Goal: Use online tool/utility: Use online tool/utility

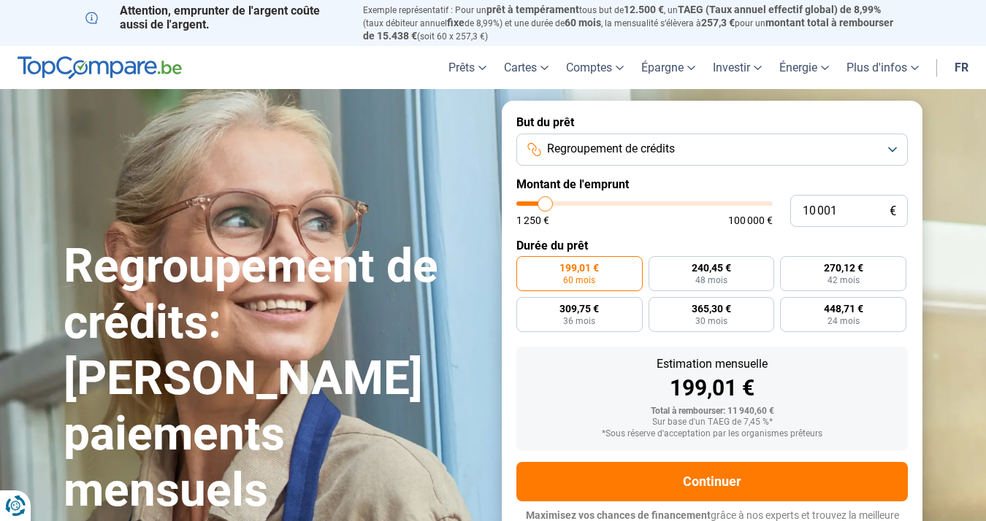
type input "11 000"
type input "11000"
type input "11 250"
type input "11250"
type input "11 750"
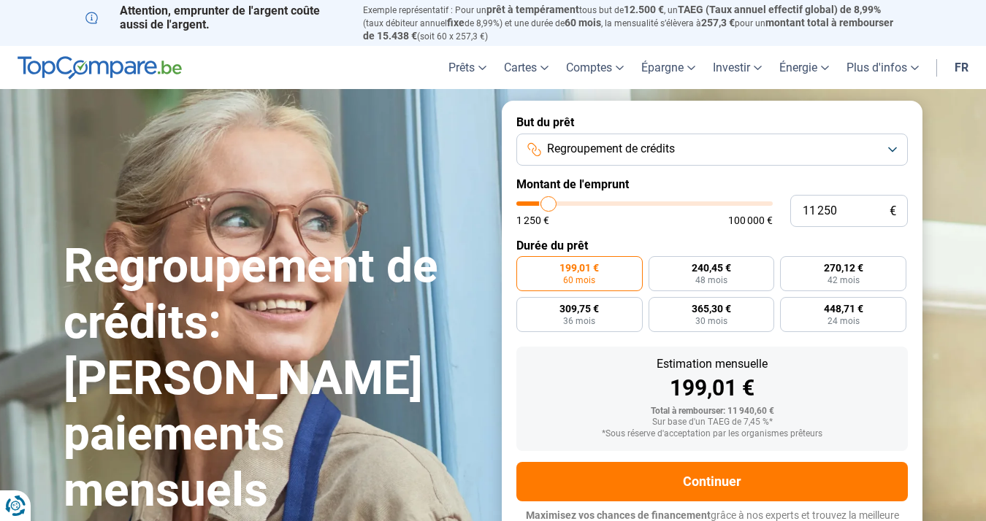
type input "11750"
type input "12 000"
type input "12000"
type input "12 250"
type input "12250"
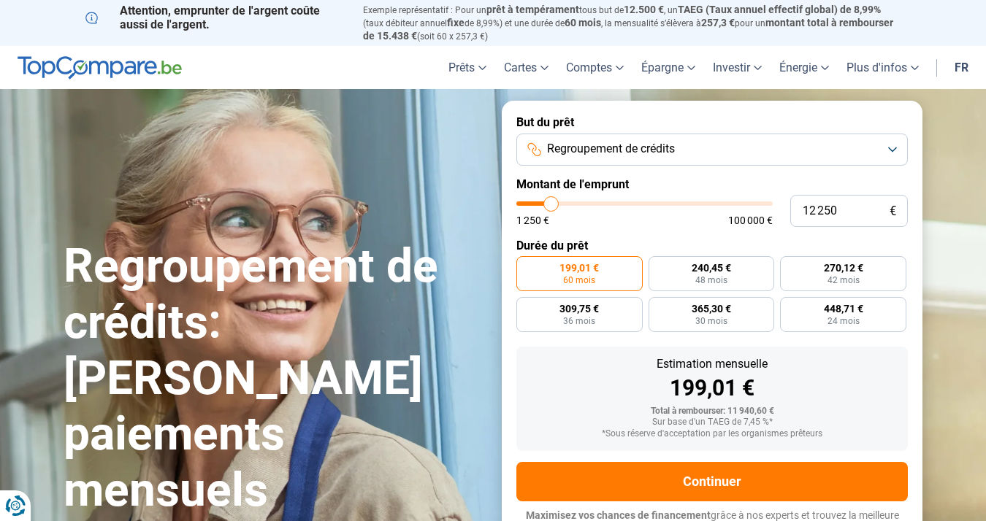
type input "12 500"
type input "12500"
type input "12 750"
type input "12750"
type input "13 250"
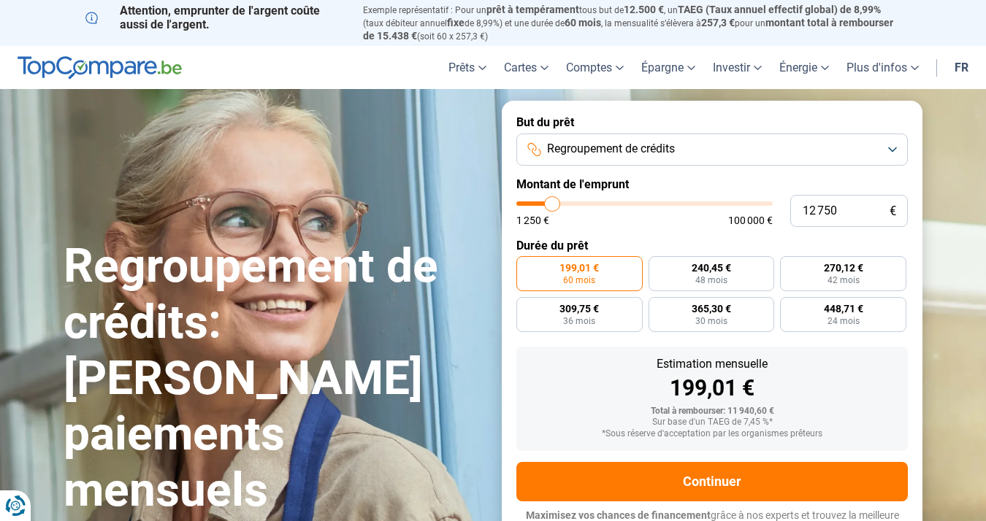
type input "13250"
type input "13 500"
type input "13500"
type input "13 750"
type input "13750"
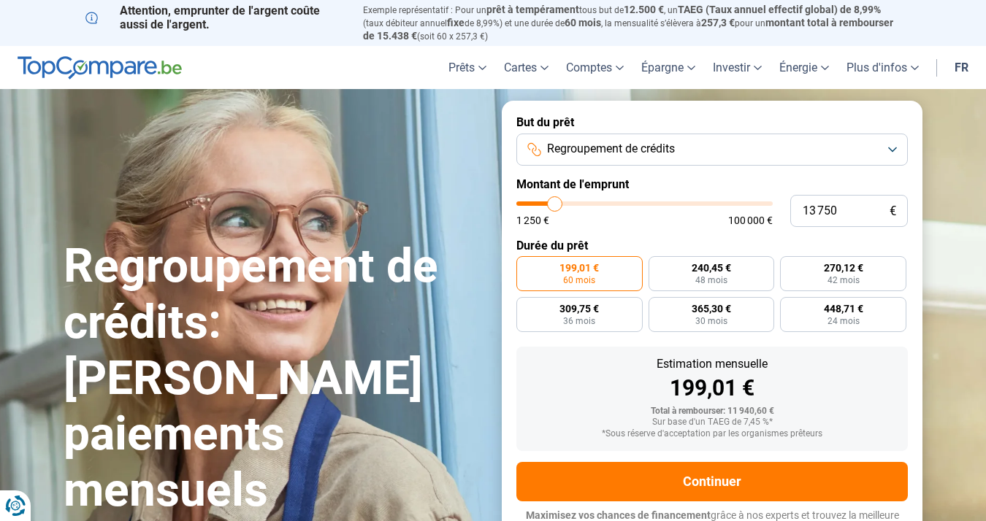
type input "14 000"
type input "14000"
type input "14 250"
type input "14250"
type input "14 750"
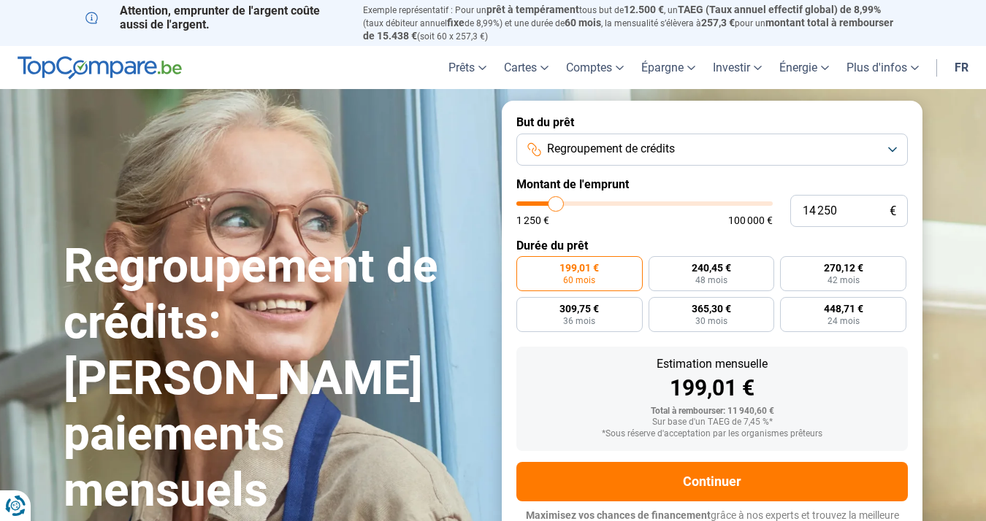
type input "14750"
type input "15 000"
type input "15000"
type input "15 250"
type input "15250"
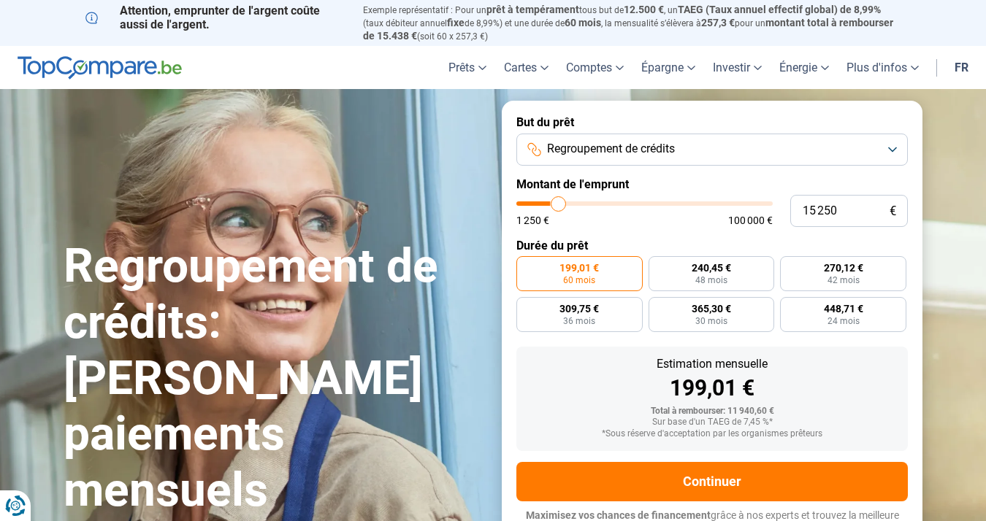
type input "15 500"
type input "15500"
type input "15 750"
type input "15750"
type input "16 250"
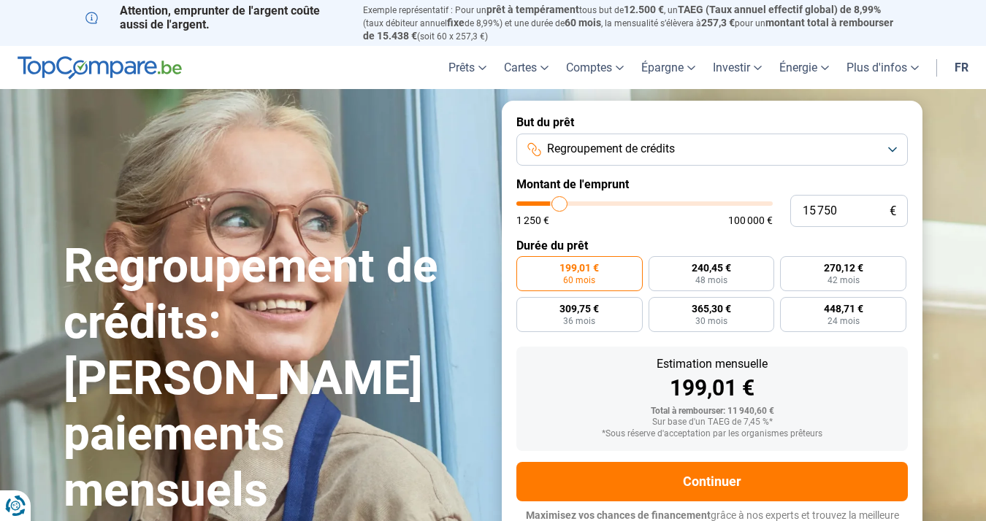
type input "16250"
type input "16 500"
type input "16500"
type input "16 750"
type input "16750"
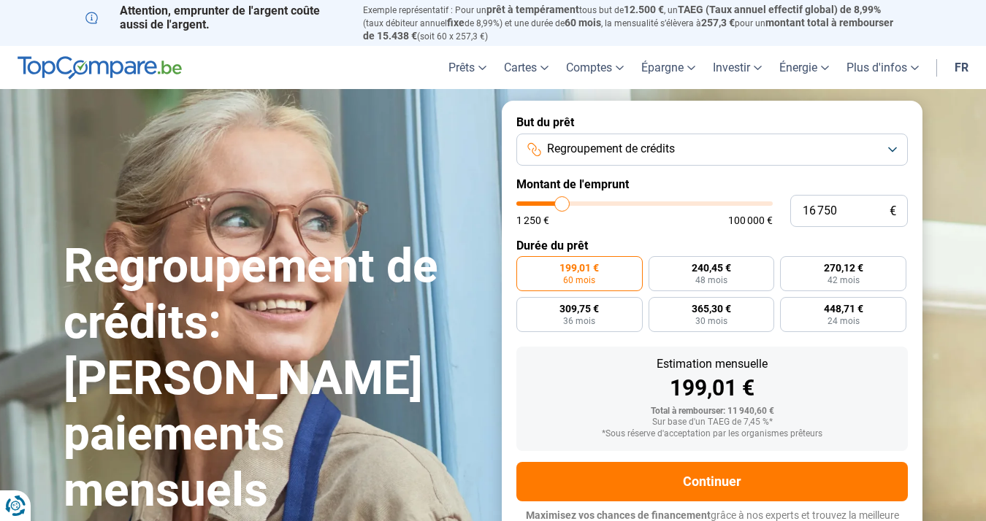
type input "17 000"
type input "17000"
type input "17 250"
type input "17250"
type input "17 750"
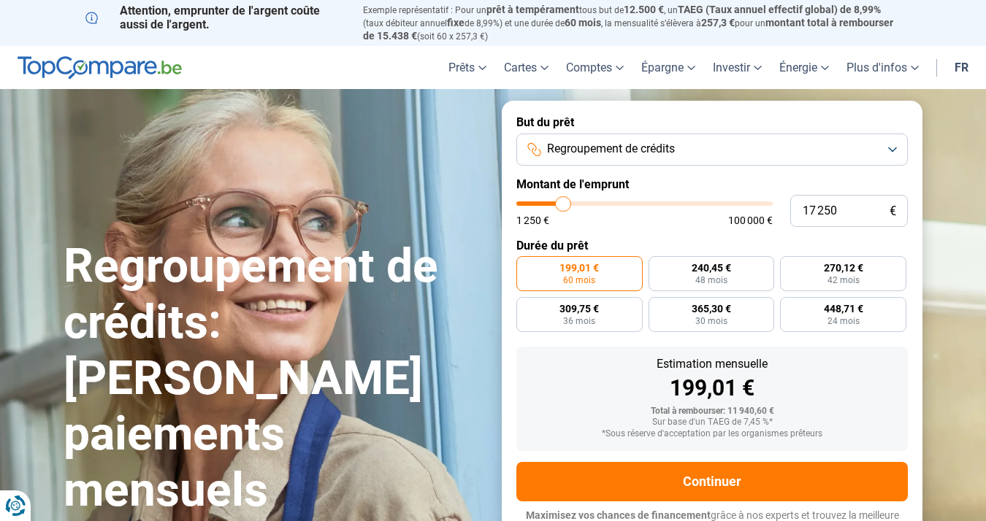
type input "17750"
type input "18 000"
type input "18000"
type input "18 250"
type input "18250"
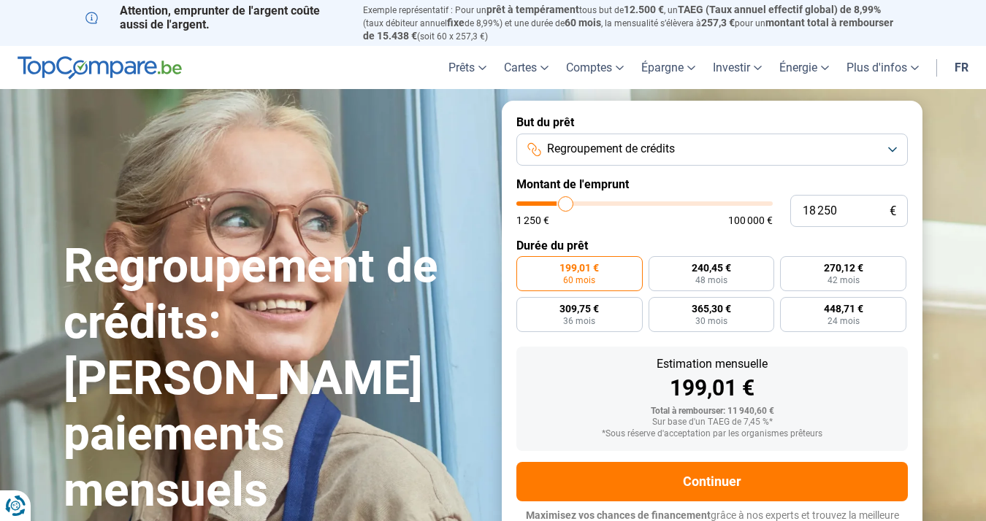
type input "18 500"
type input "18500"
type input "18 750"
type input "18750"
type input "19 250"
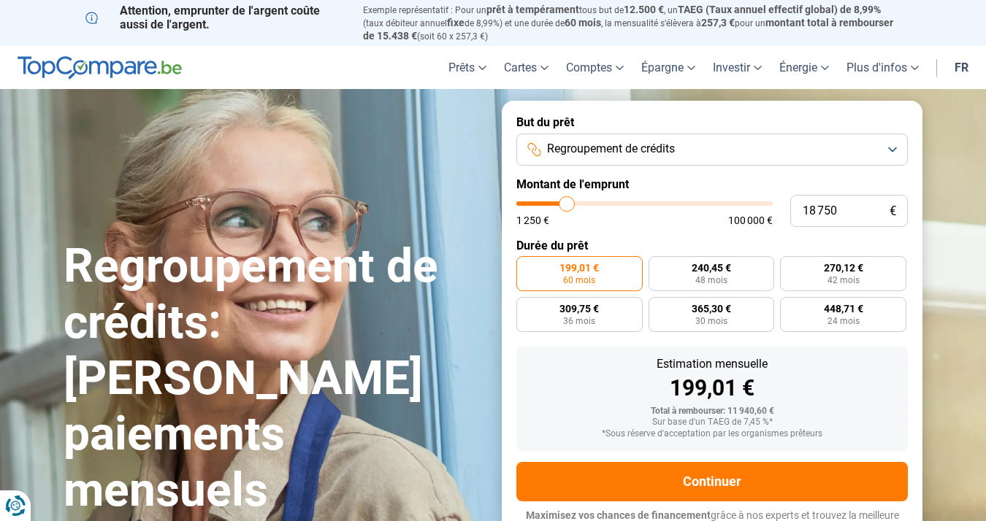
type input "19250"
type input "19 500"
type input "19500"
type input "19 750"
type input "19750"
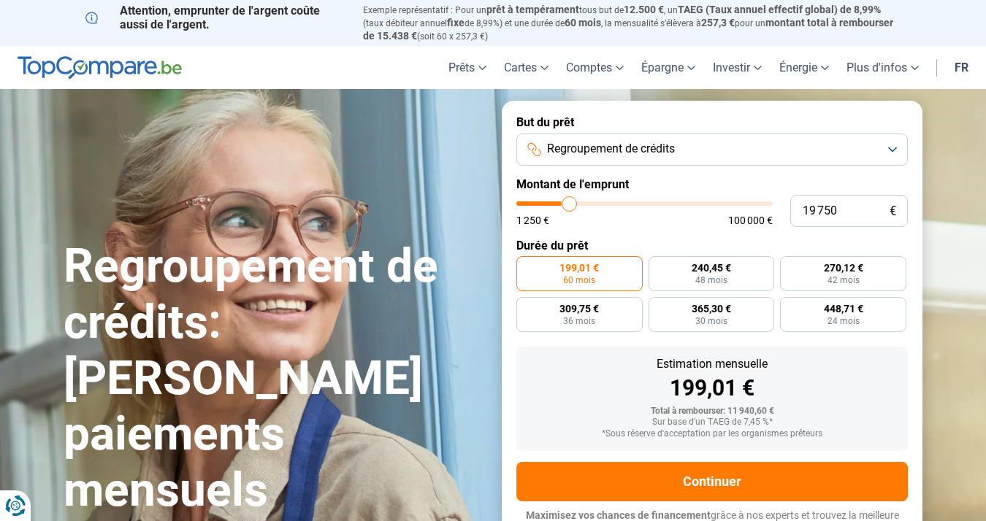
type input "20 000"
type input "20000"
type input "20 500"
type input "20500"
type input "20 750"
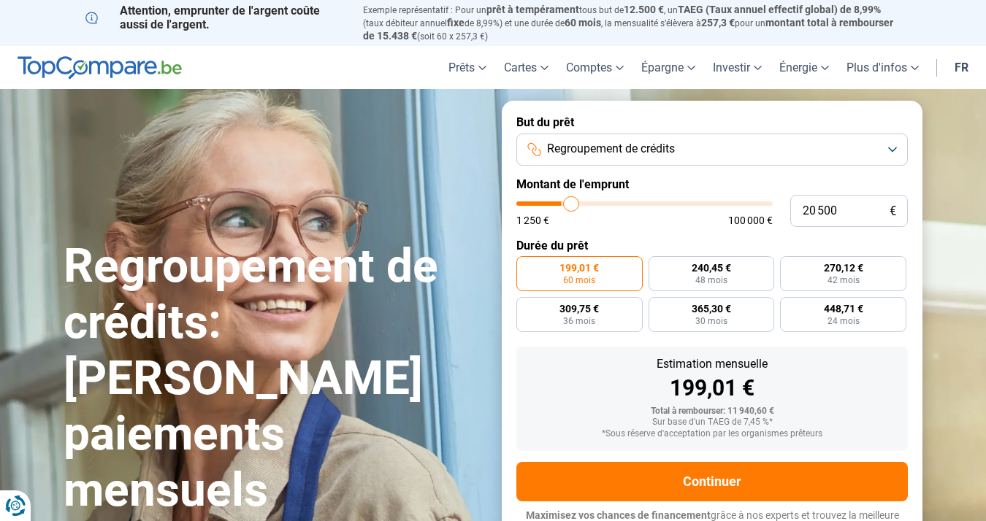
type input "20750"
type input "21 000"
type input "21000"
type input "21 250"
type input "21250"
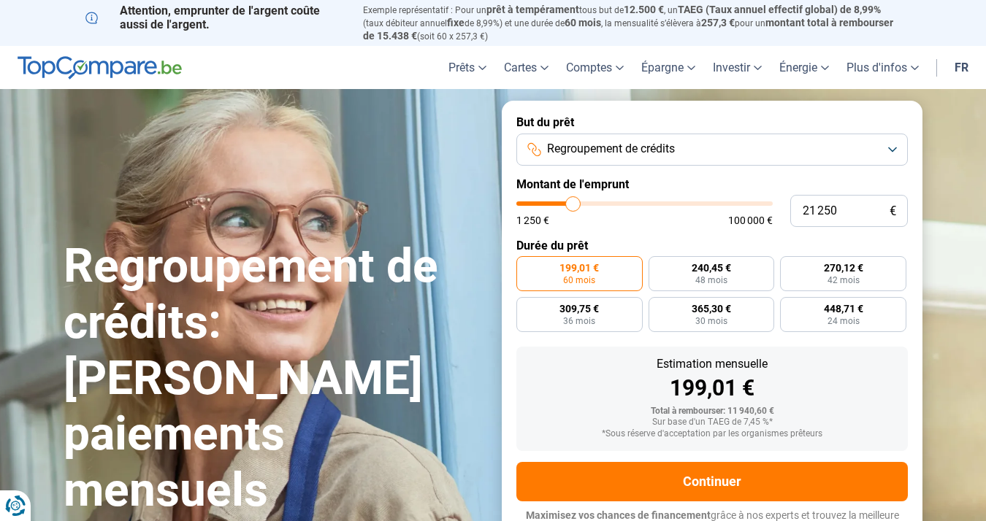
type input "21 500"
type input "21500"
type input "22 000"
type input "22000"
type input "22 250"
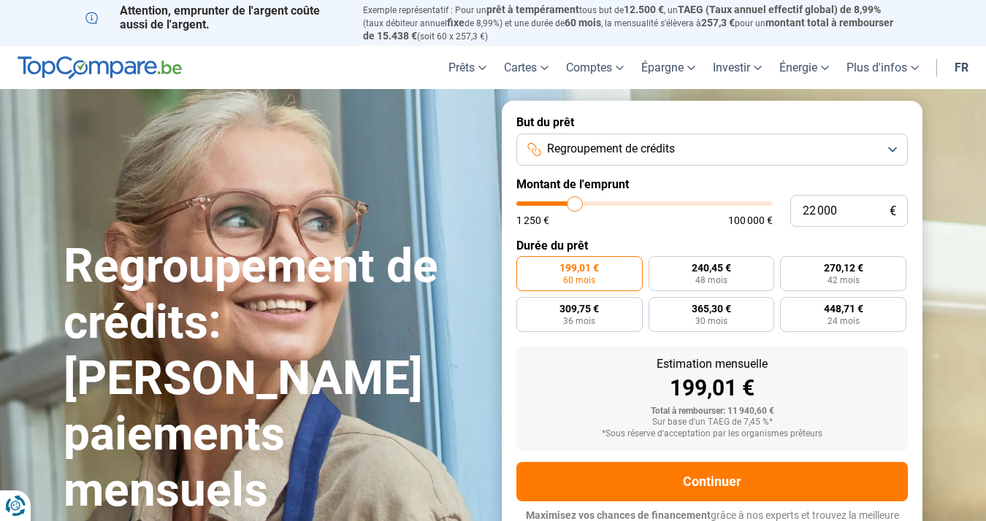
type input "22250"
type input "22 500"
type input "22500"
type input "22 750"
type input "22750"
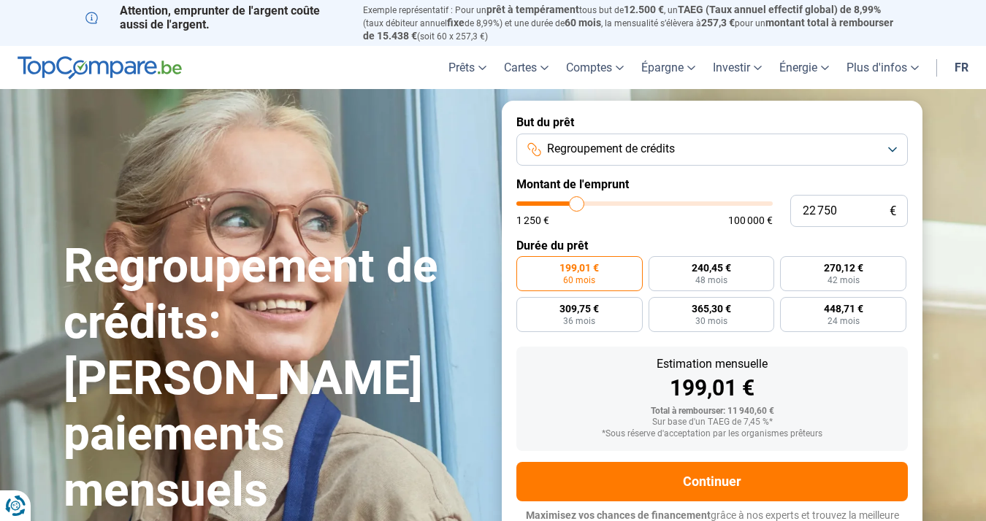
type input "23 000"
type input "23000"
type input "23 500"
type input "23500"
type input "23 750"
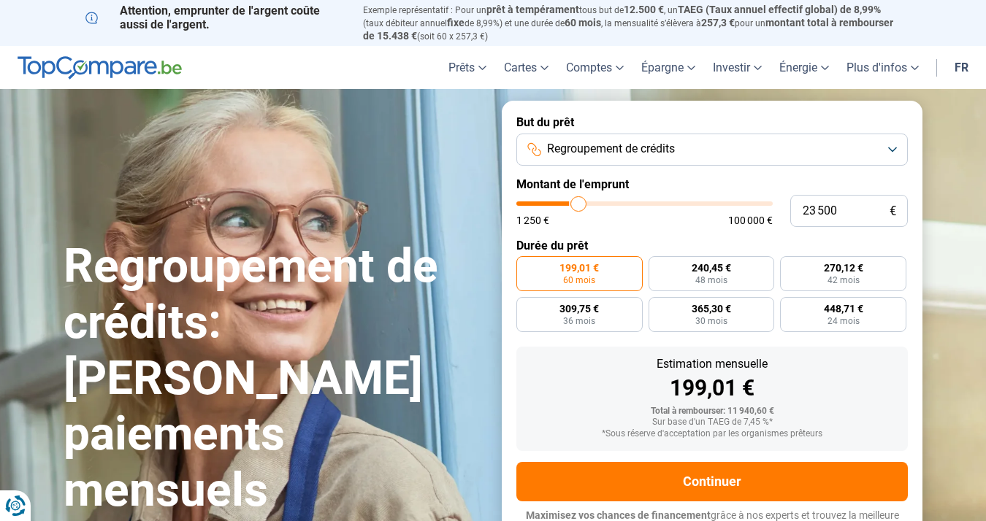
type input "23750"
type input "24 000"
type input "24000"
type input "24 250"
type input "24250"
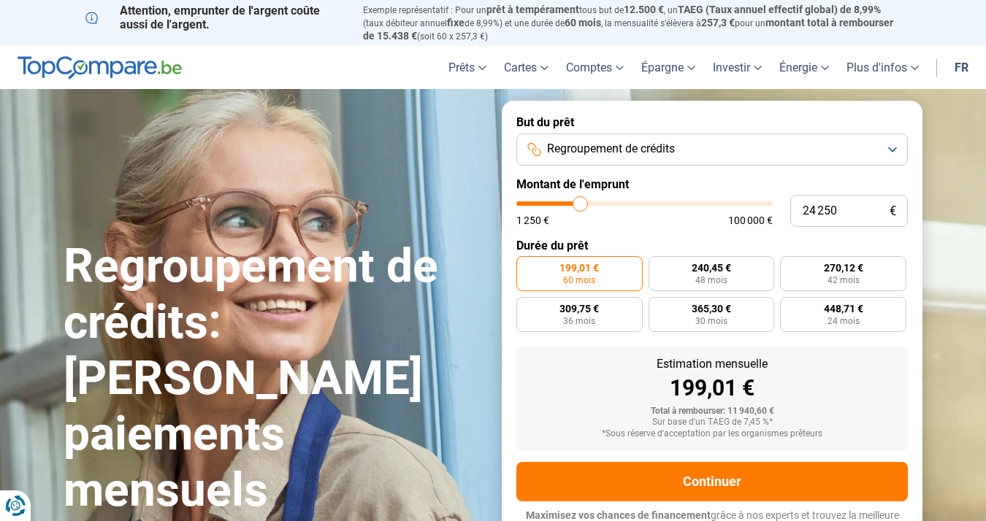
type input "25 000"
type input "25000"
type input "25 250"
type input "25250"
type input "25 750"
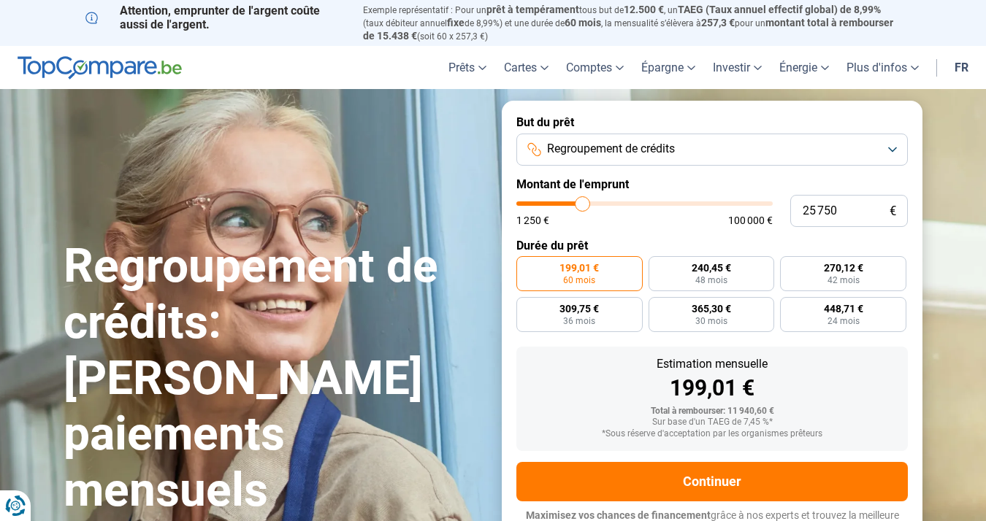
type input "25750"
type input "26 000"
type input "26000"
type input "26 750"
type input "26750"
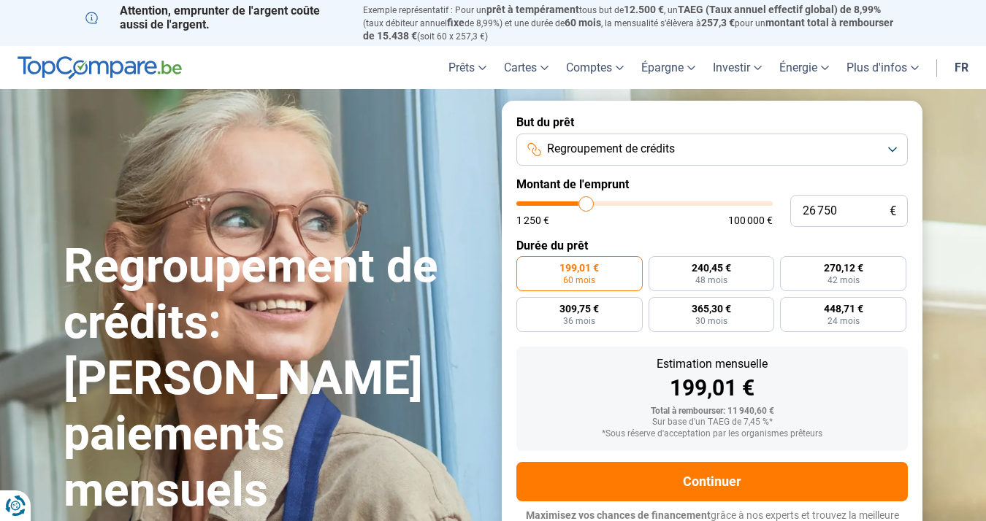
type input "27 000"
type input "27000"
type input "27 500"
type input "27500"
type input "28 000"
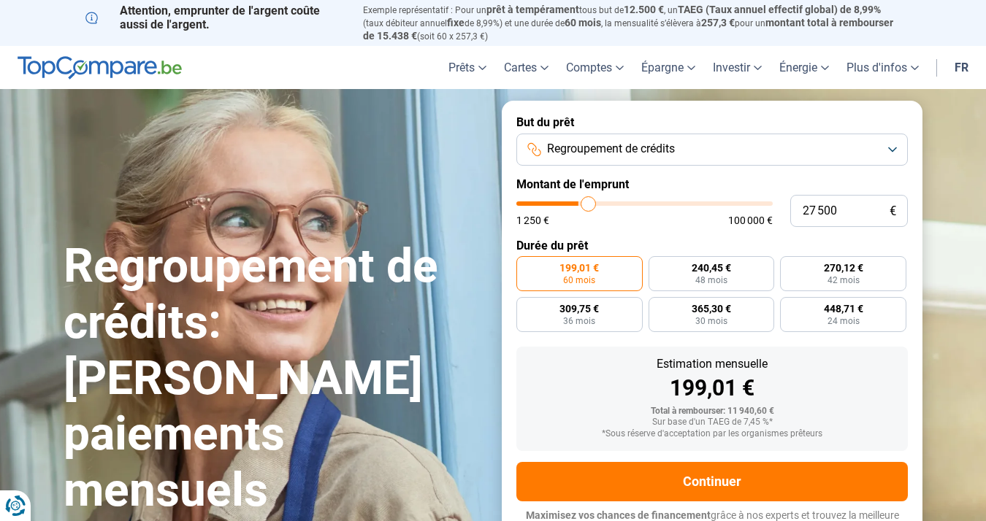
type input "28000"
type input "28 250"
type input "28250"
type input "28 500"
type input "28500"
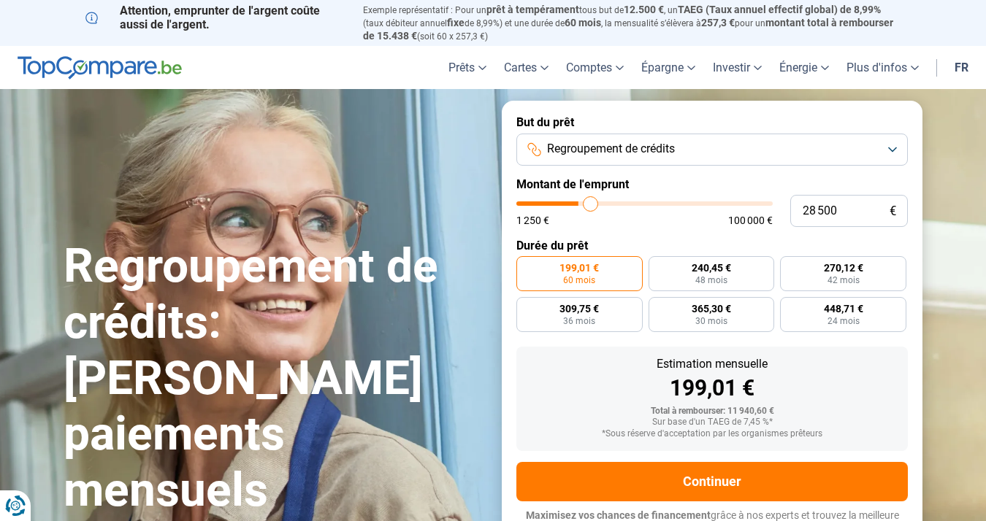
type input "28 750"
type input "28750"
type input "29 000"
type input "29000"
type input "29 500"
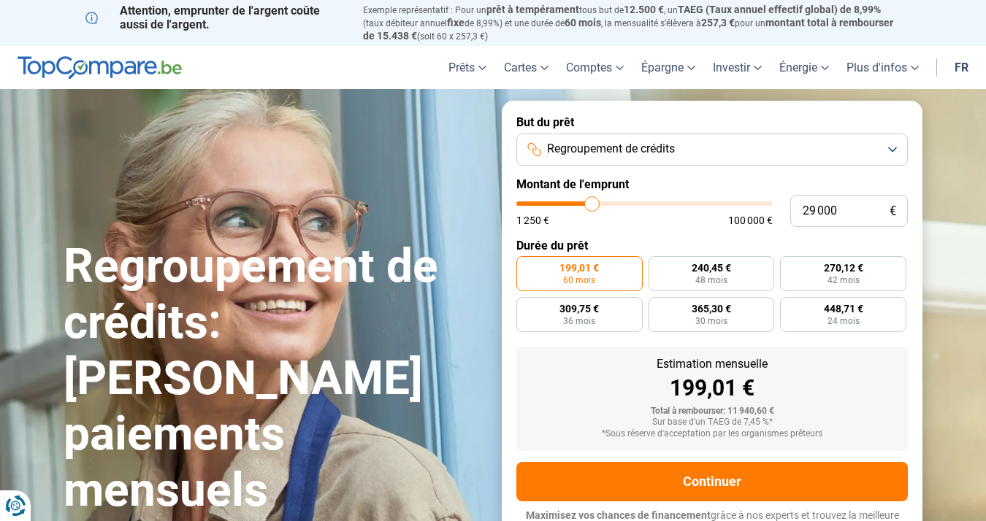
type input "29500"
type input "29 750"
type input "29750"
type input "30 000"
type input "30000"
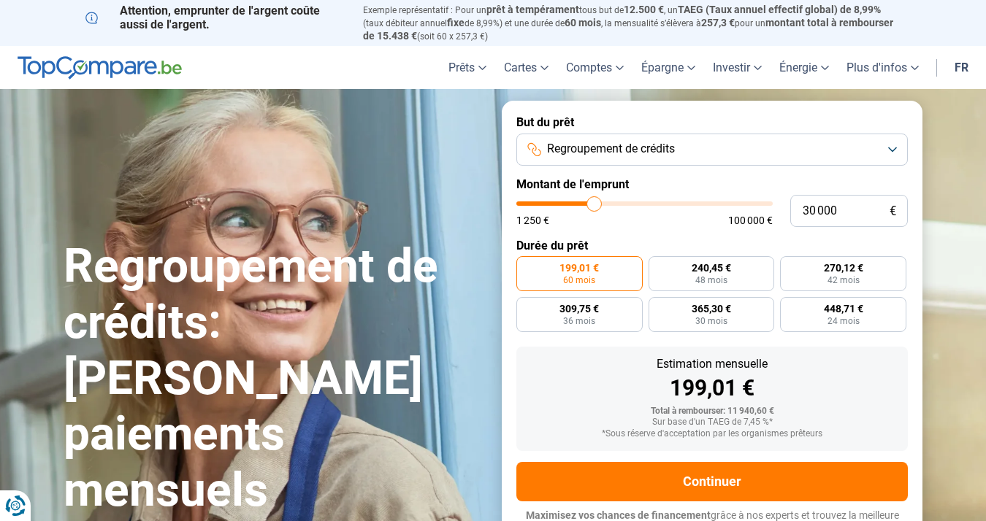
type input "30 250"
type input "30250"
type input "30 500"
type input "30500"
type input "31 000"
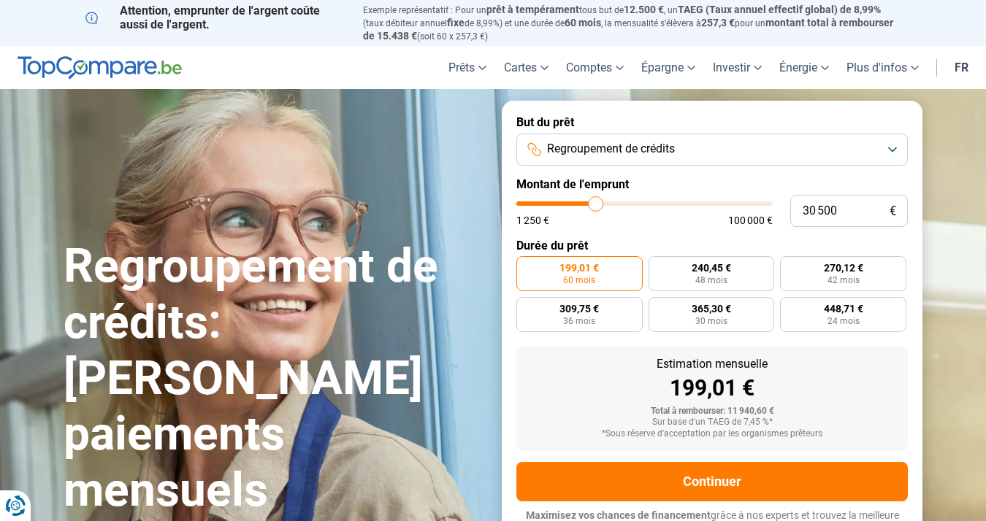
type input "31000"
type input "31 250"
type input "31250"
type input "31 500"
type input "31500"
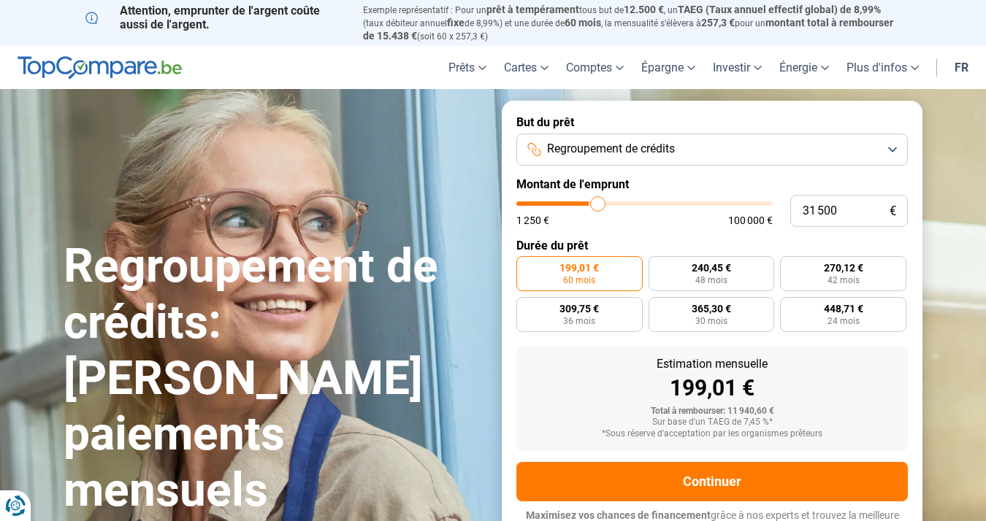
type input "31 750"
type input "31750"
type input "32 000"
type input "32000"
type input "32 500"
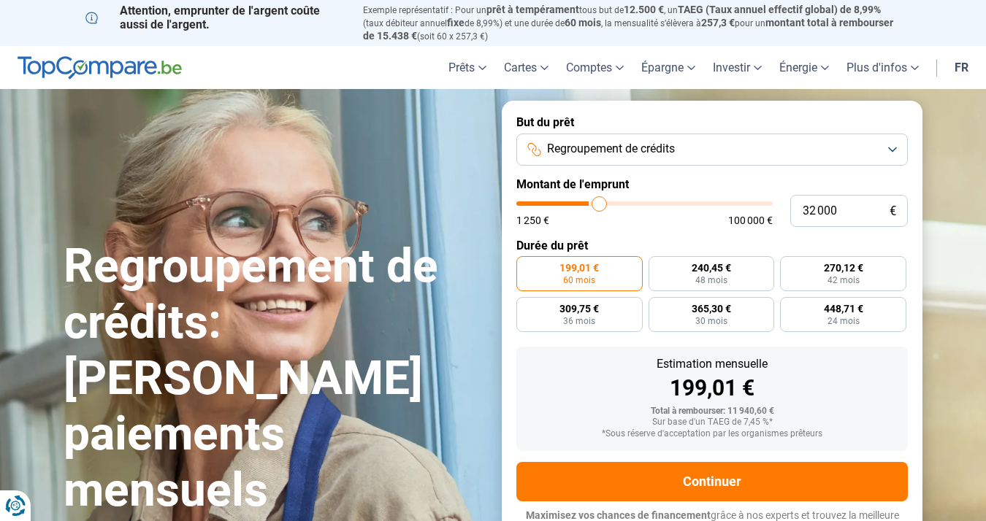
type input "32500"
type input "32 750"
type input "32750"
type input "33 000"
type input "33000"
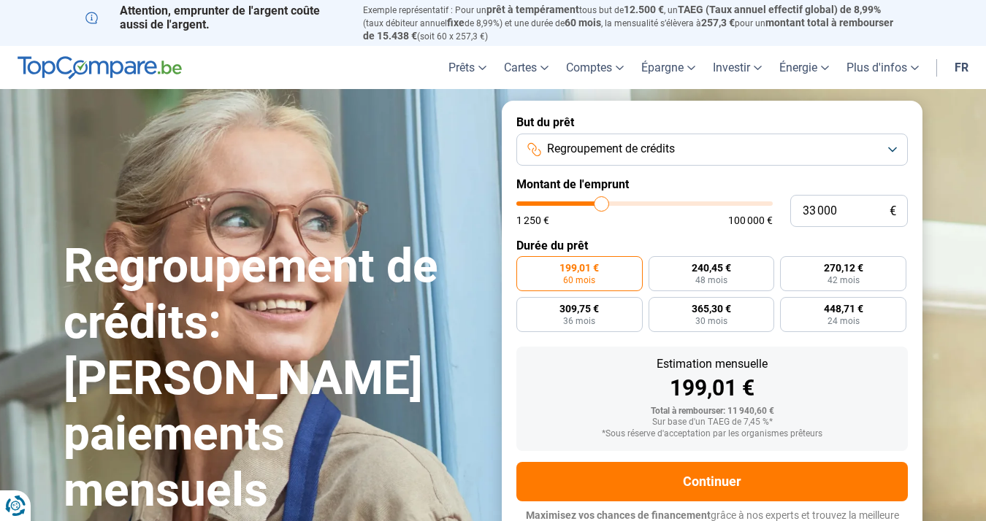
type input "33 500"
type input "33500"
type input "34 500"
type input "34500"
type input "35 000"
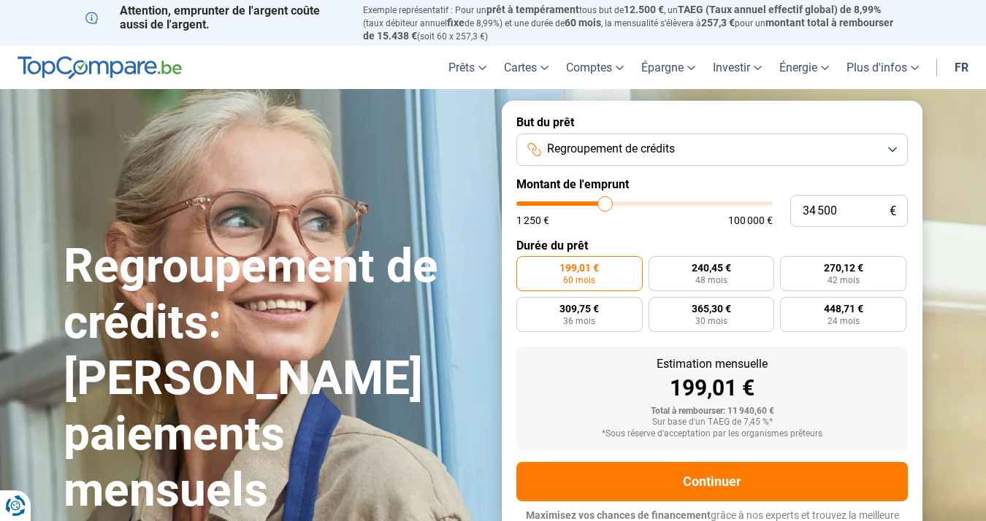
type input "35000"
type input "35 750"
type input "35750"
type input "36 250"
type input "36250"
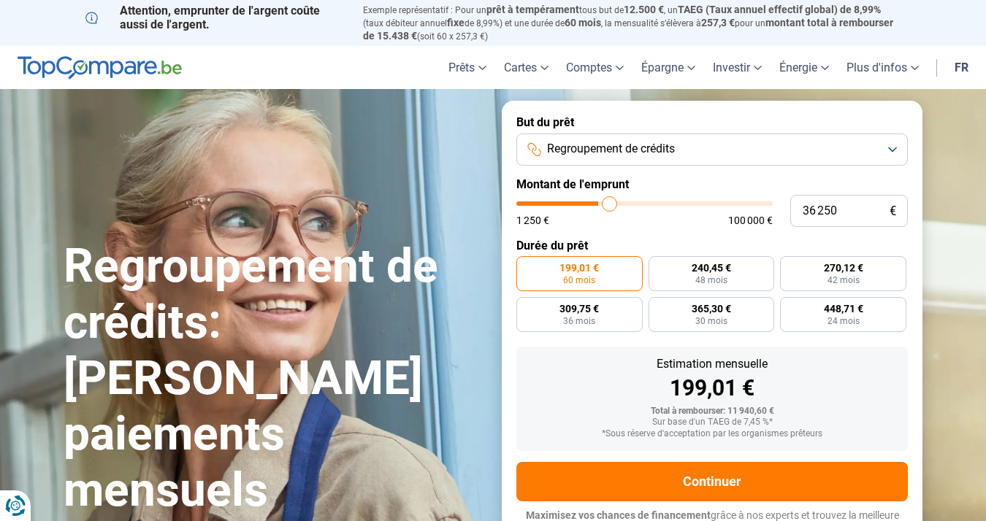
type input "36 500"
type input "36500"
type input "37 000"
type input "37000"
type input "37 250"
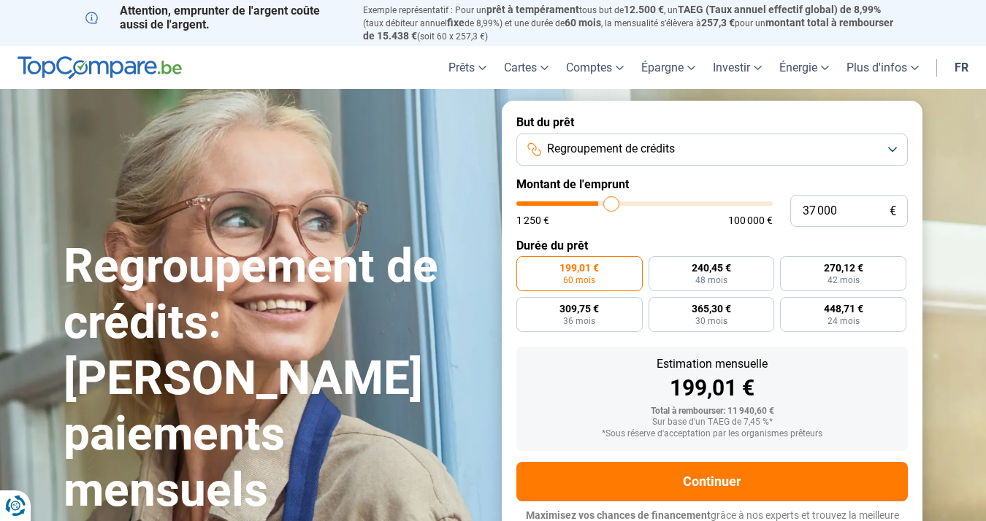
type input "37250"
type input "37 500"
type input "37500"
type input "37 750"
type input "37750"
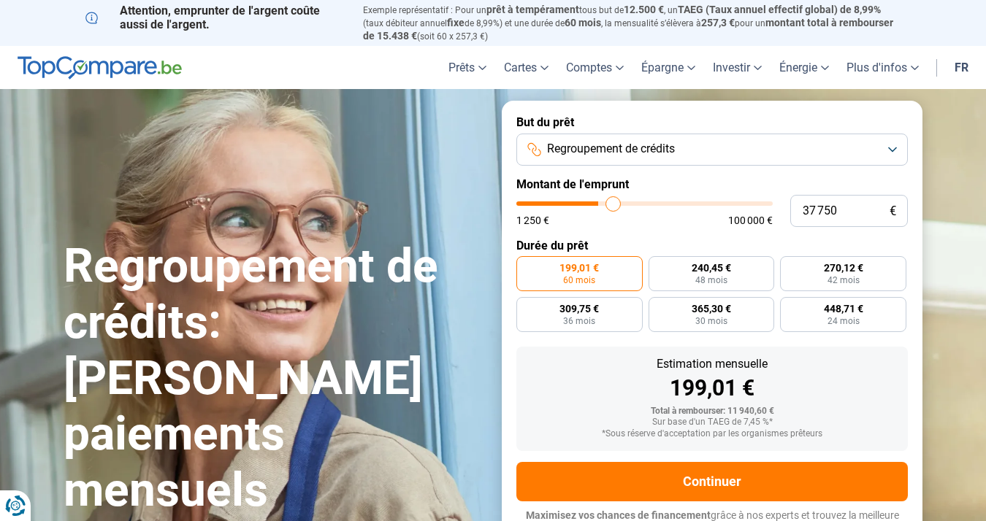
type input "38 500"
type input "38500"
type input "38 750"
type input "38750"
type input "39 250"
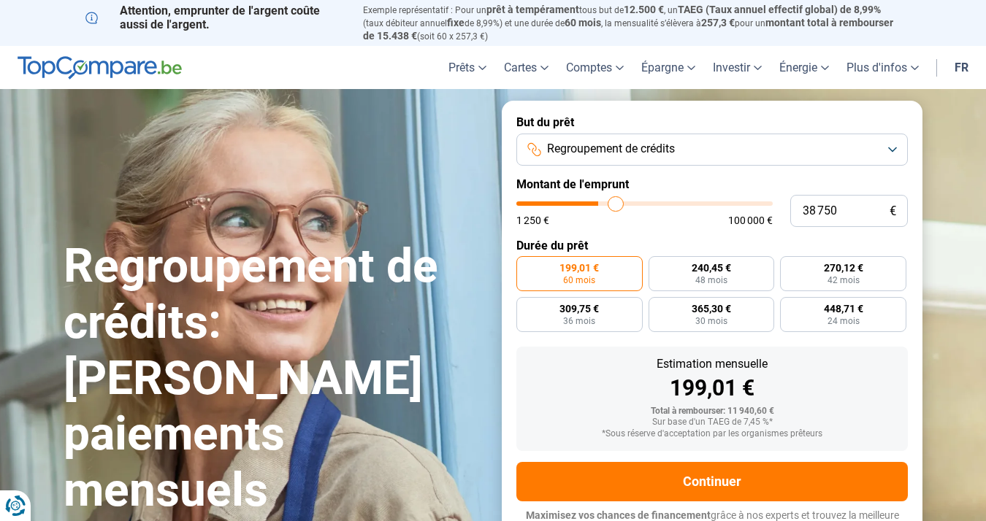
type input "39250"
type input "39 500"
type input "39500"
type input "40 250"
type input "40250"
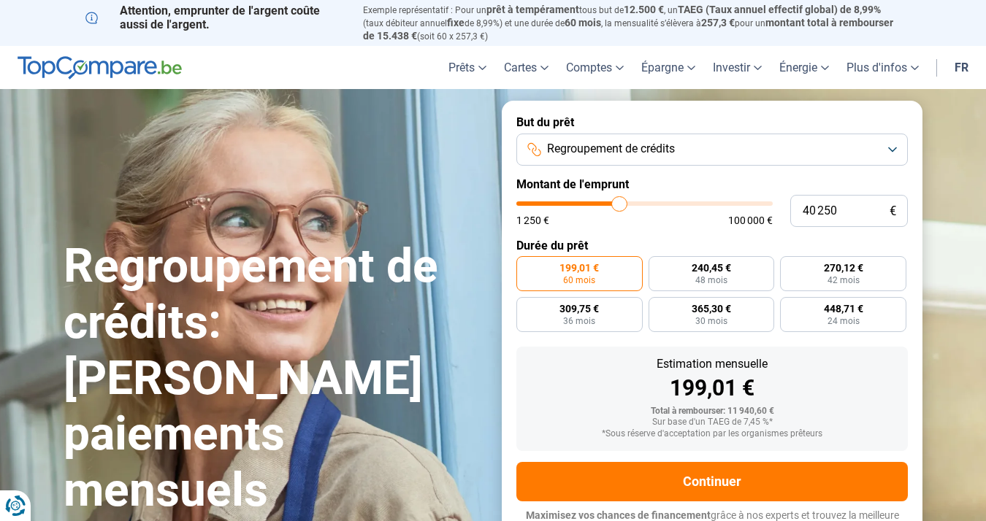
type input "40 500"
type input "40500"
type input "40 750"
type input "40750"
type input "41 500"
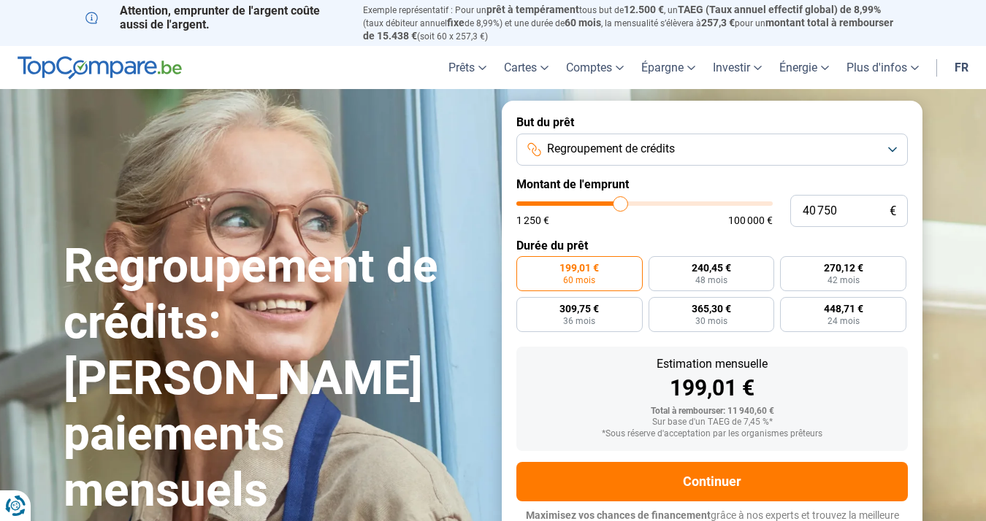
type input "41500"
type input "41 750"
type input "41750"
type input "42 000"
type input "42000"
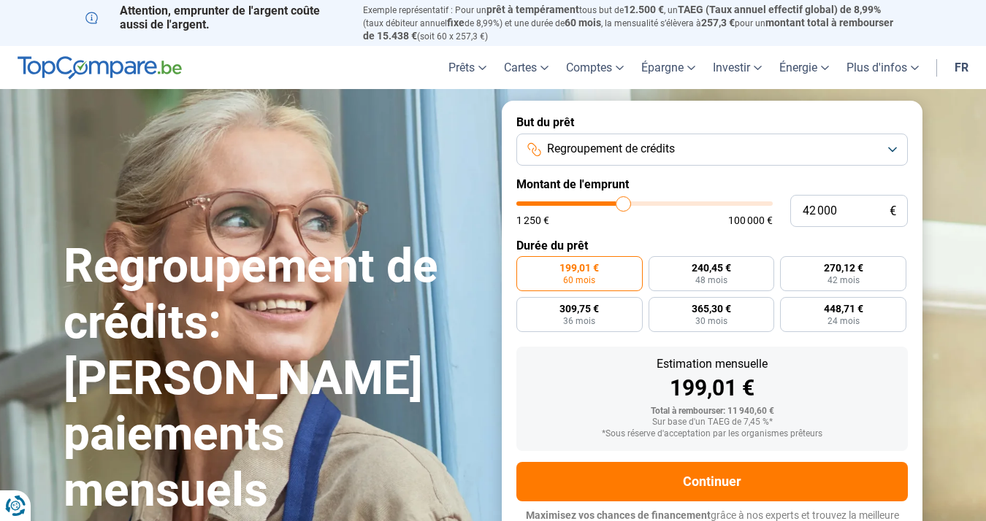
type input "42 250"
type input "42250"
type input "42 750"
type input "42750"
type input "43 000"
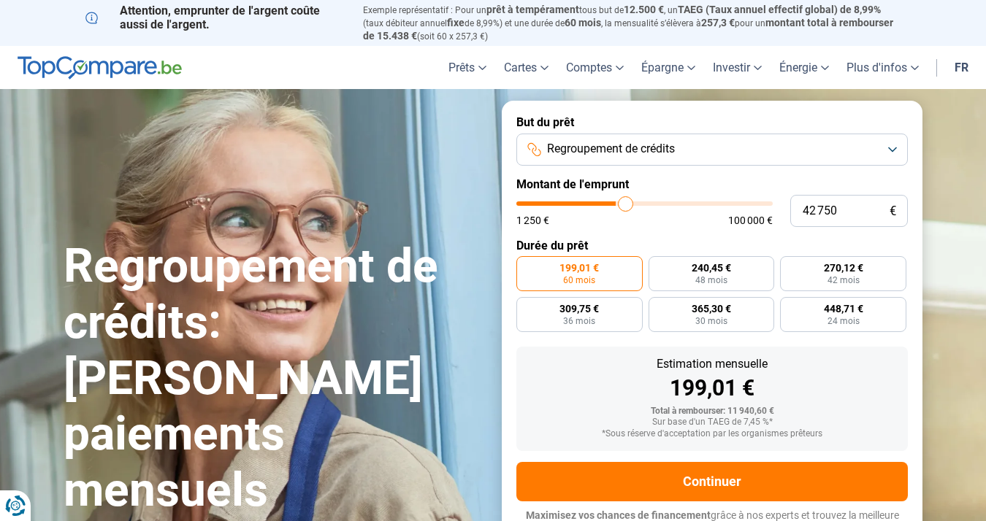
type input "43000"
type input "43 500"
type input "43500"
type input "44 250"
type input "44250"
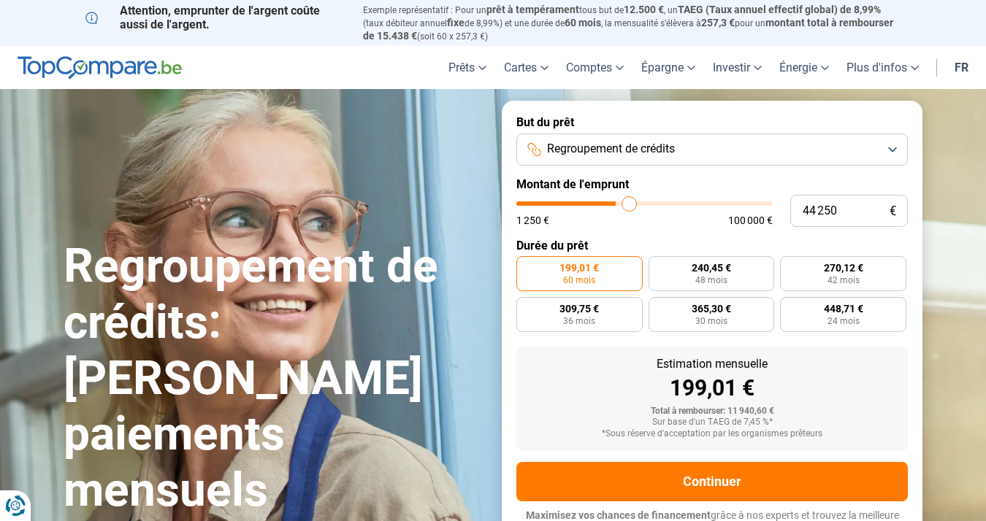
type input "44 750"
type input "44750"
type input "45 250"
type input "45250"
type input "45 750"
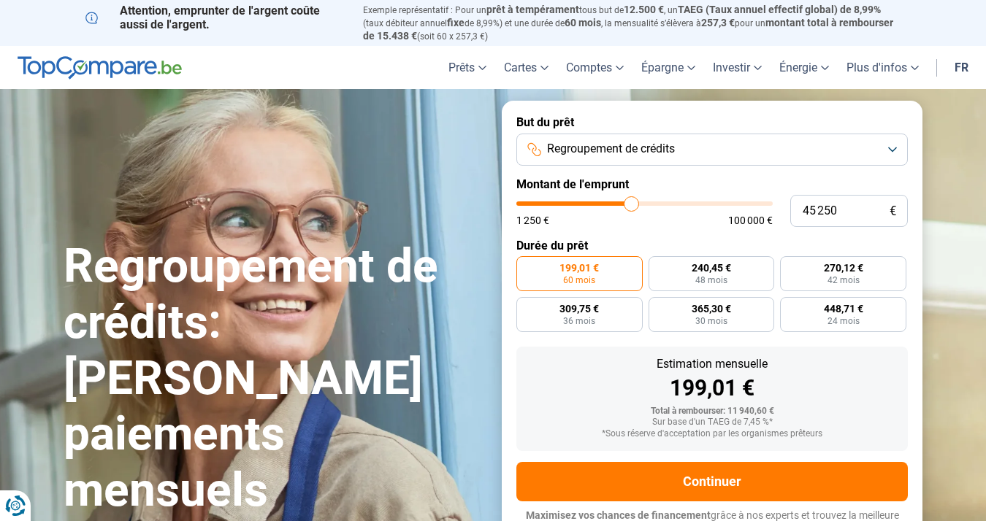
type input "45750"
type input "45 250"
type input "45250"
type input "45 750"
type input "45750"
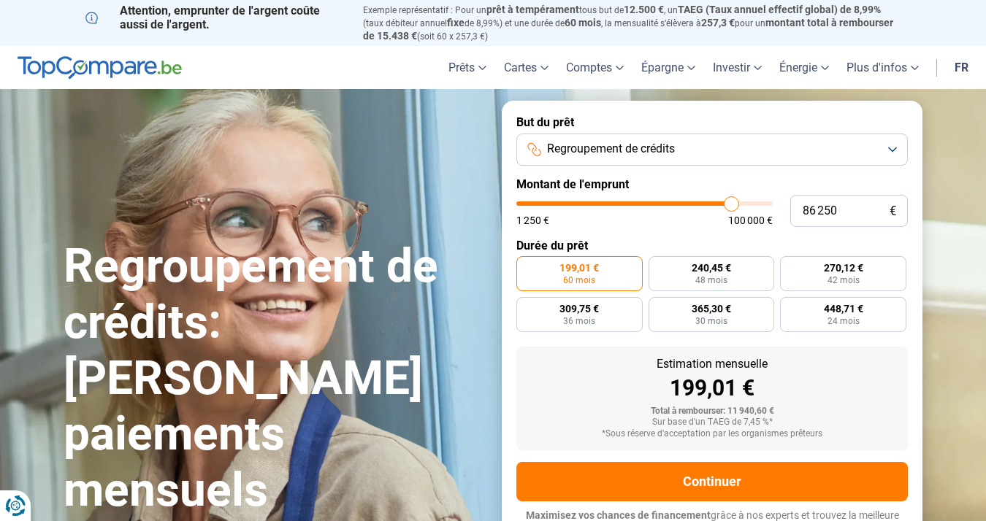
drag, startPoint x: 548, startPoint y: 205, endPoint x: 732, endPoint y: 221, distance: 184.0
click at [732, 221] on div "1 250 € 100 000 €" at bounding box center [644, 214] width 256 height 24
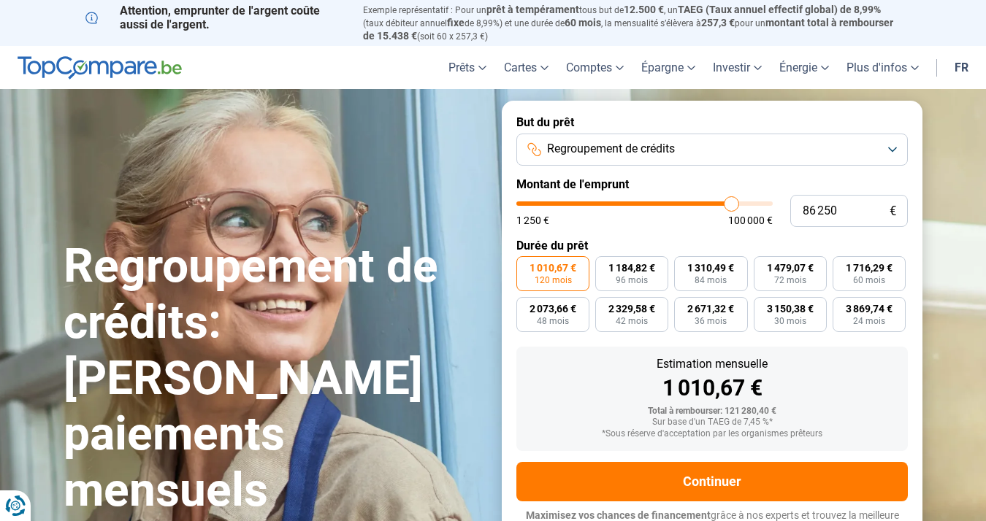
scroll to position [12, 0]
